Goal: Find specific page/section: Find specific page/section

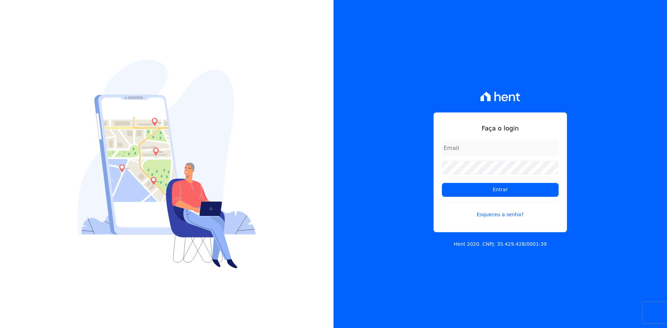
click at [482, 148] on input "email" at bounding box center [500, 148] width 117 height 14
type input "kalil@apiceincorporadora.com.br"
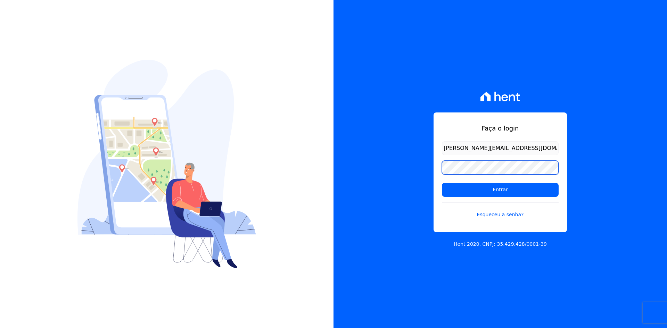
click at [442, 183] on input "Entrar" at bounding box center [500, 190] width 117 height 14
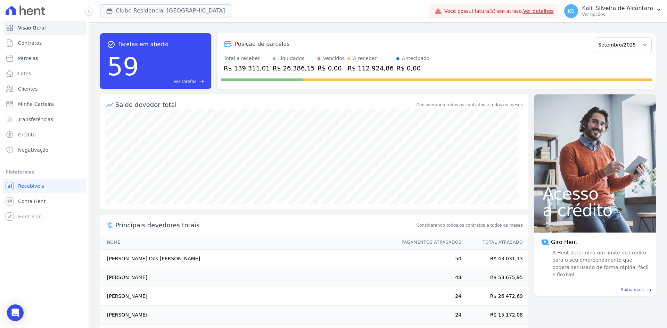
click at [189, 9] on button "Clube Residencial [GEOGRAPHIC_DATA]" at bounding box center [165, 10] width 131 height 13
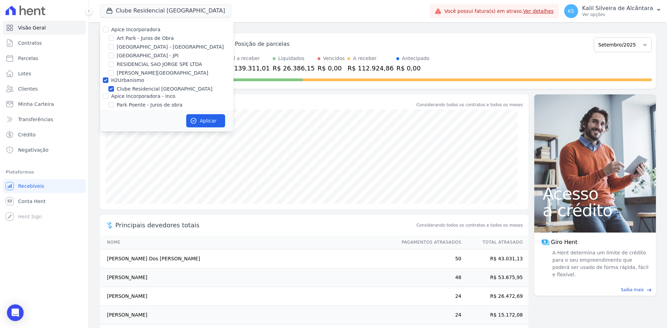
click at [144, 27] on label "Apice Incorporadora" at bounding box center [135, 30] width 49 height 6
click at [108, 27] on input "Apice Incorporadora" at bounding box center [106, 30] width 6 height 6
checkbox input "true"
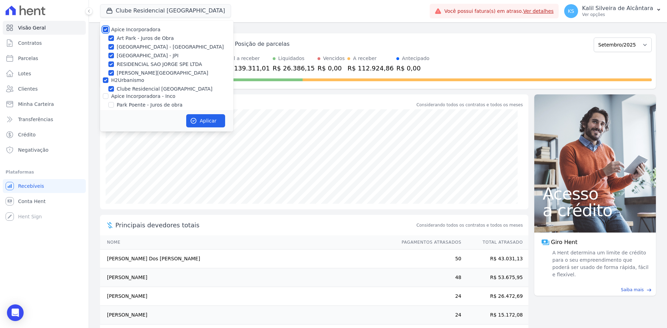
checkbox input "true"
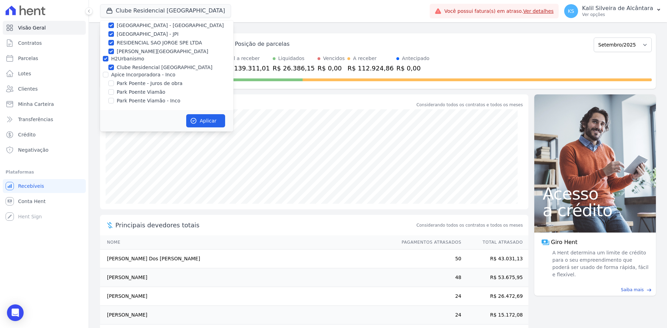
click at [144, 76] on label "Apice Incorporadora - Inco" at bounding box center [143, 75] width 64 height 6
click at [108, 76] on input "Apice Incorporadora - Inco" at bounding box center [106, 75] width 6 height 6
checkbox input "true"
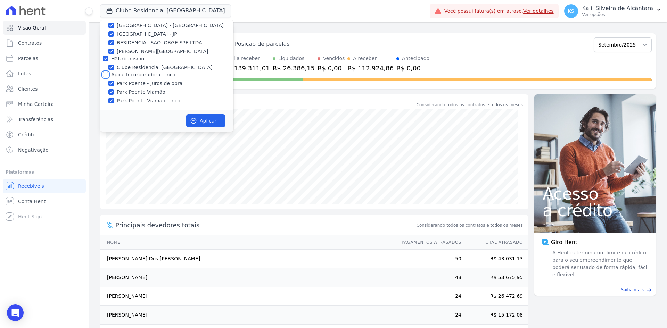
checkbox input "true"
click at [200, 119] on button "Aplicar" at bounding box center [205, 120] width 39 height 13
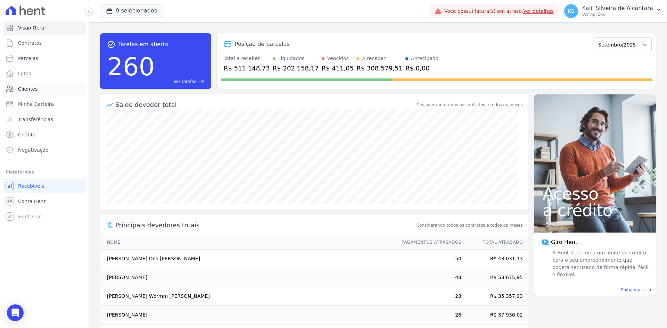
click at [45, 85] on link "Clientes" at bounding box center [44, 89] width 83 height 14
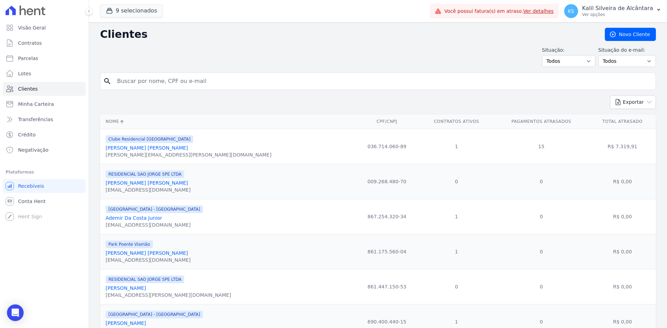
click at [228, 79] on input "search" at bounding box center [383, 81] width 540 height 14
